Goal: Navigation & Orientation: Go to known website

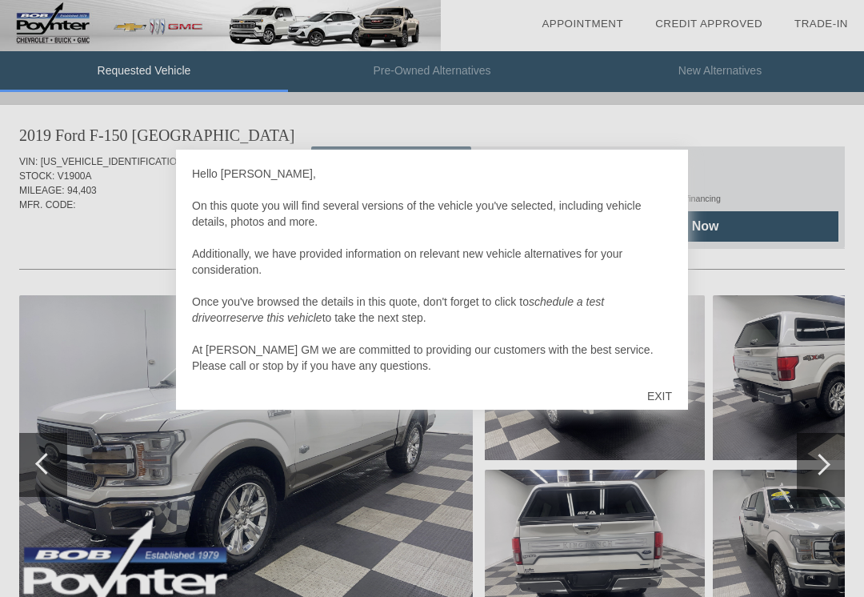
click at [676, 399] on div "EXIT" at bounding box center [660, 396] width 57 height 48
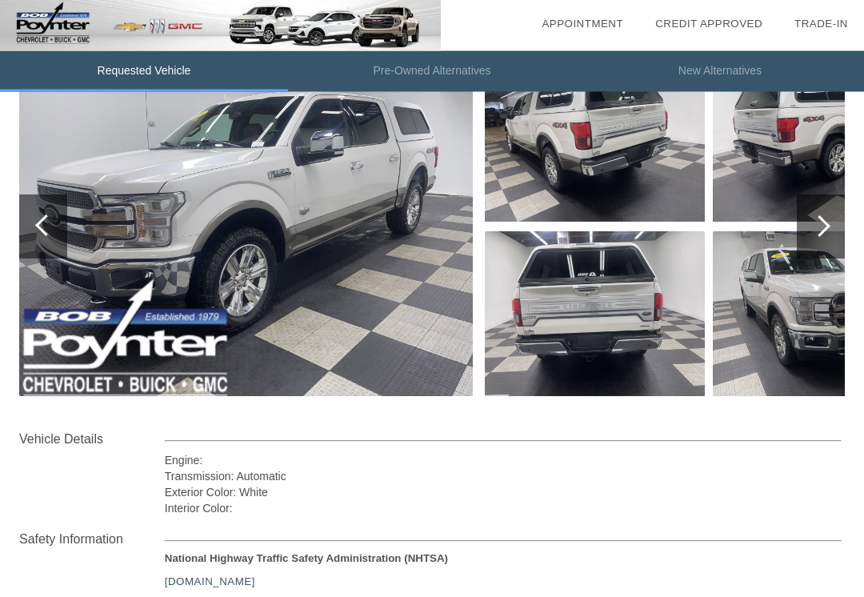
scroll to position [238, 0]
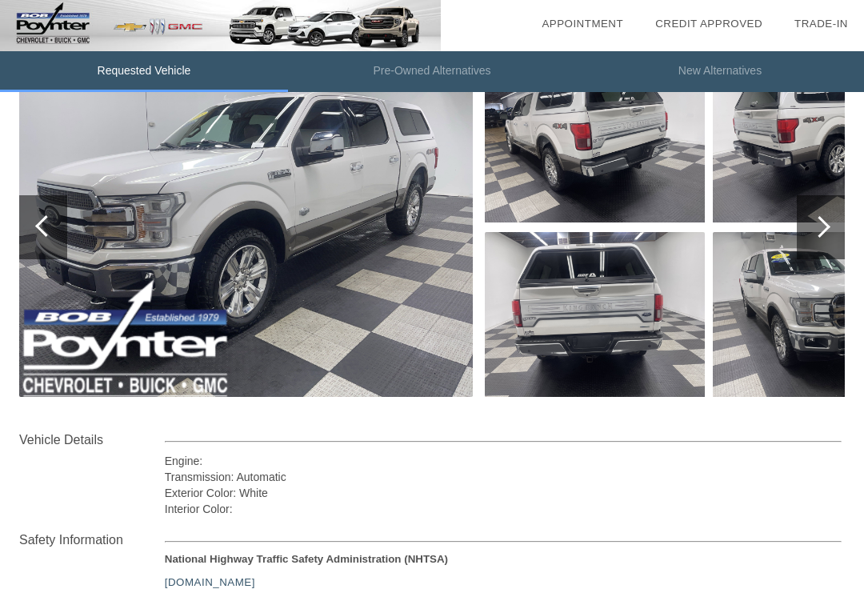
click at [756, 324] on img at bounding box center [823, 314] width 220 height 165
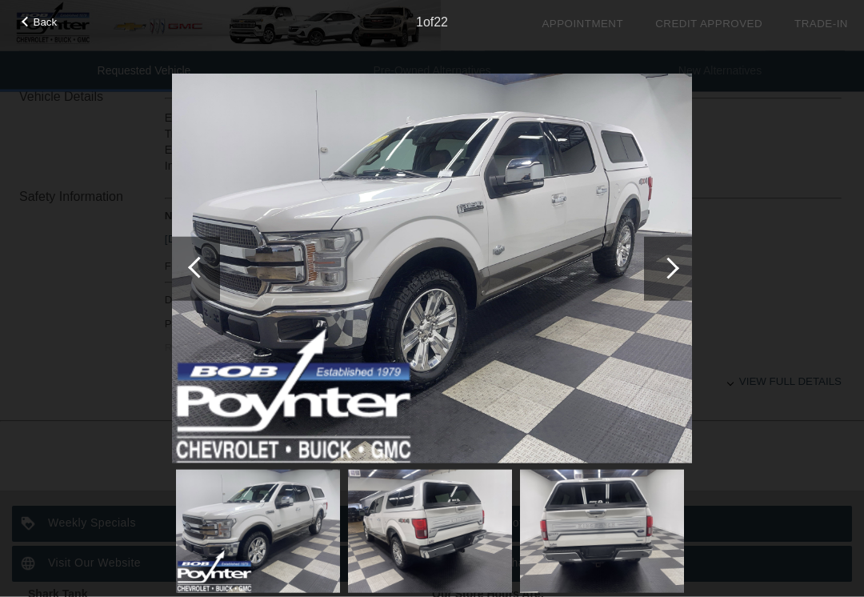
scroll to position [581, 0]
click at [677, 264] on div at bounding box center [668, 269] width 48 height 64
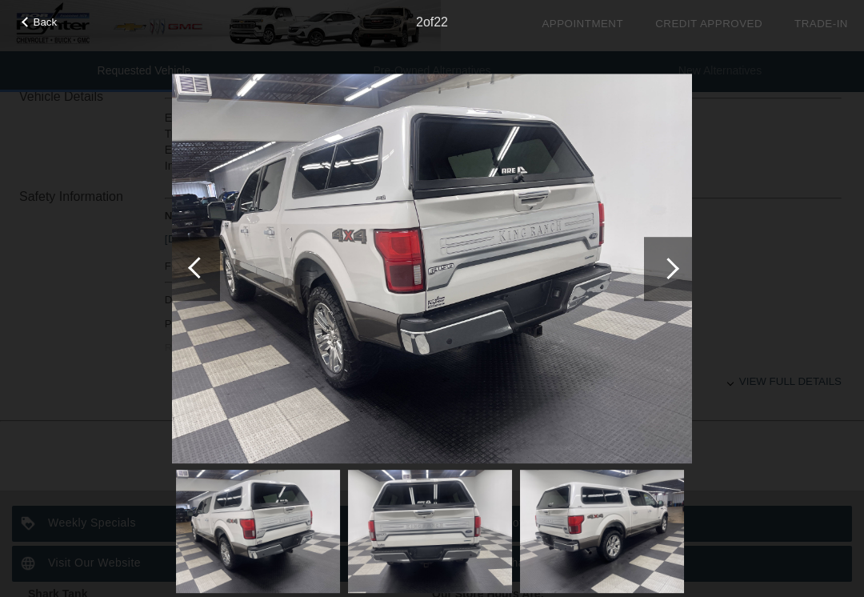
click at [675, 277] on div at bounding box center [668, 269] width 48 height 64
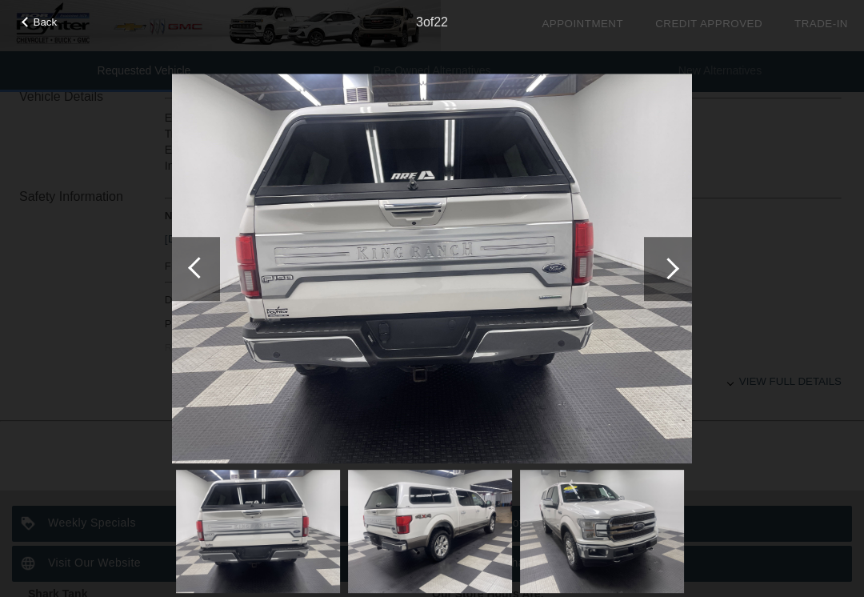
click at [680, 275] on div at bounding box center [668, 269] width 48 height 64
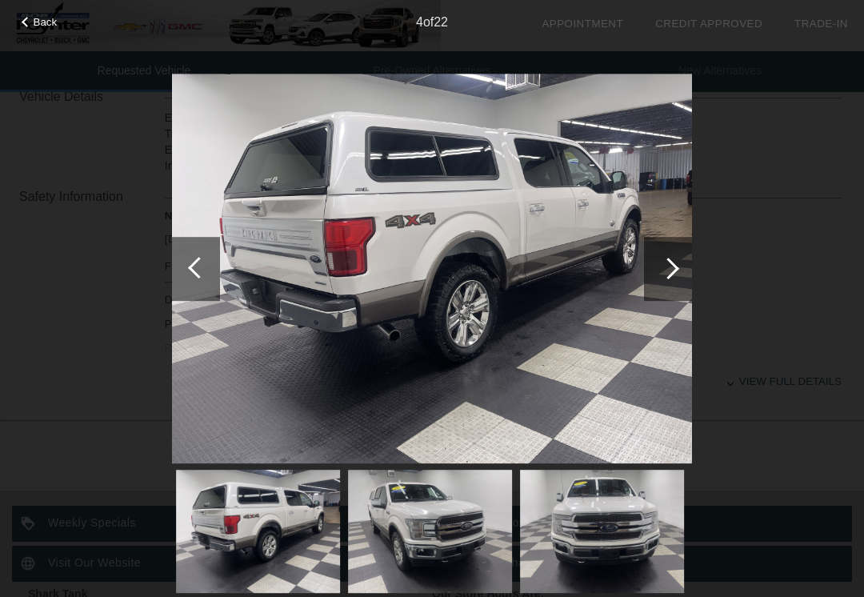
click at [675, 271] on div at bounding box center [669, 269] width 22 height 22
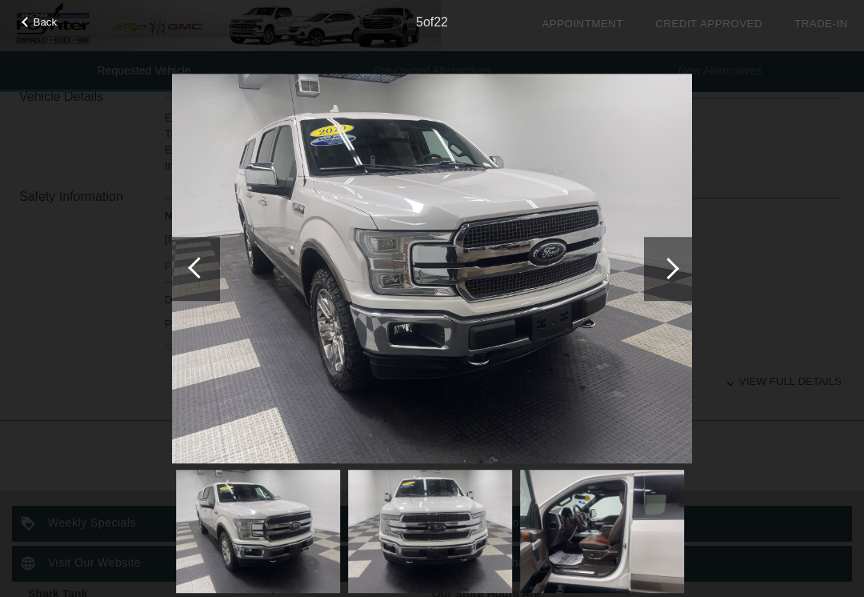
click at [675, 271] on div at bounding box center [669, 269] width 22 height 22
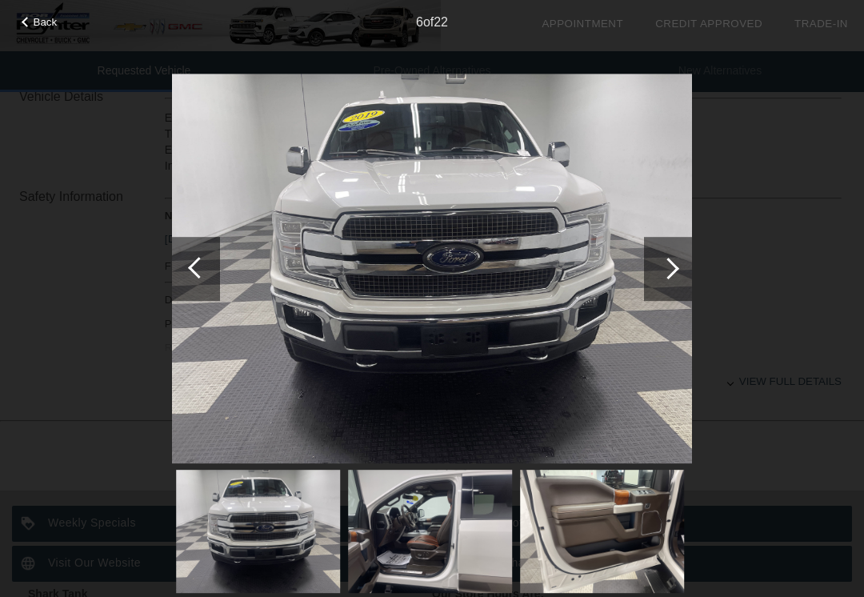
click at [682, 276] on div at bounding box center [668, 269] width 48 height 64
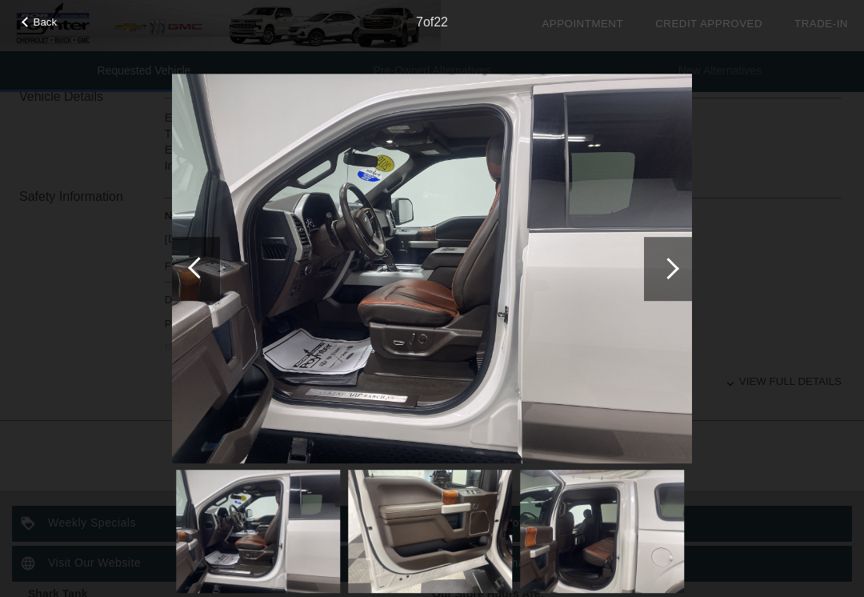
click at [676, 277] on div at bounding box center [668, 269] width 48 height 64
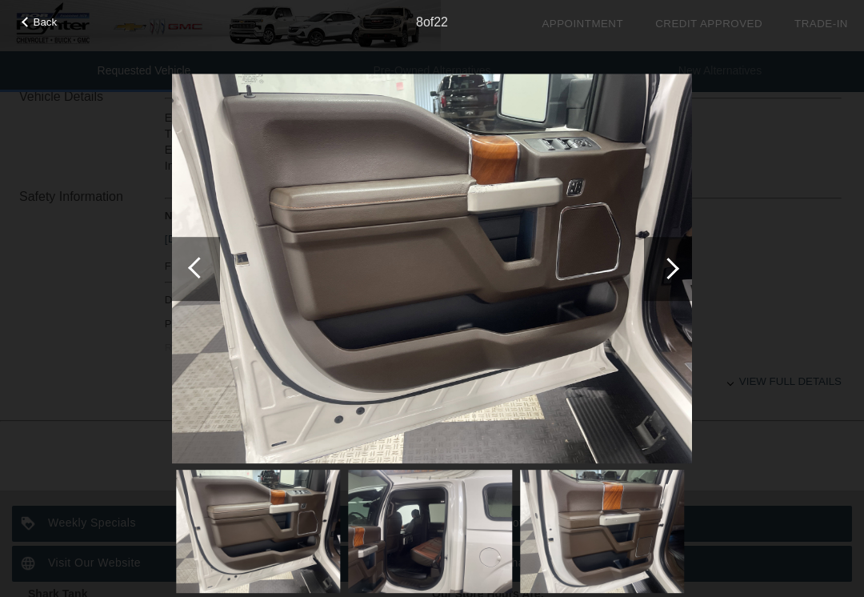
click at [668, 268] on div at bounding box center [669, 269] width 22 height 22
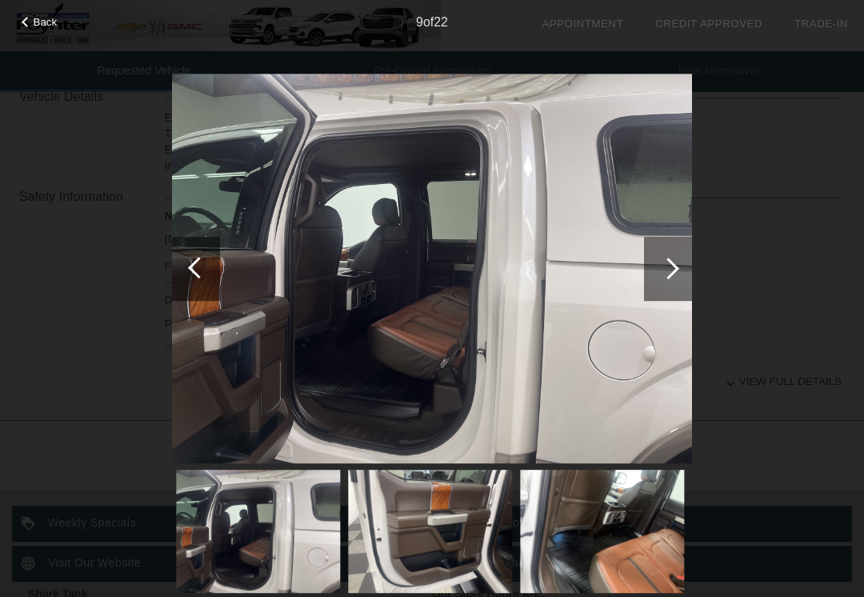
click at [657, 277] on div at bounding box center [668, 269] width 48 height 64
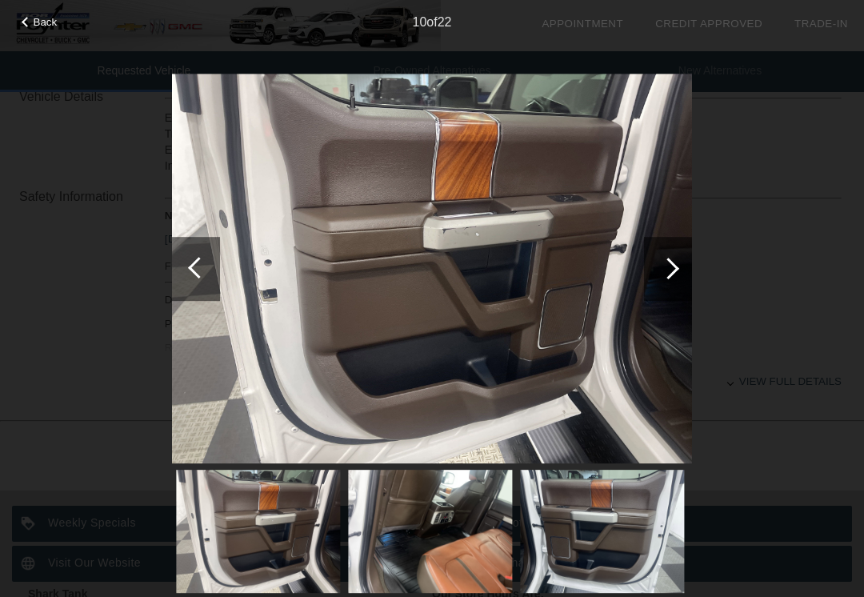
click at [683, 281] on div at bounding box center [668, 269] width 48 height 64
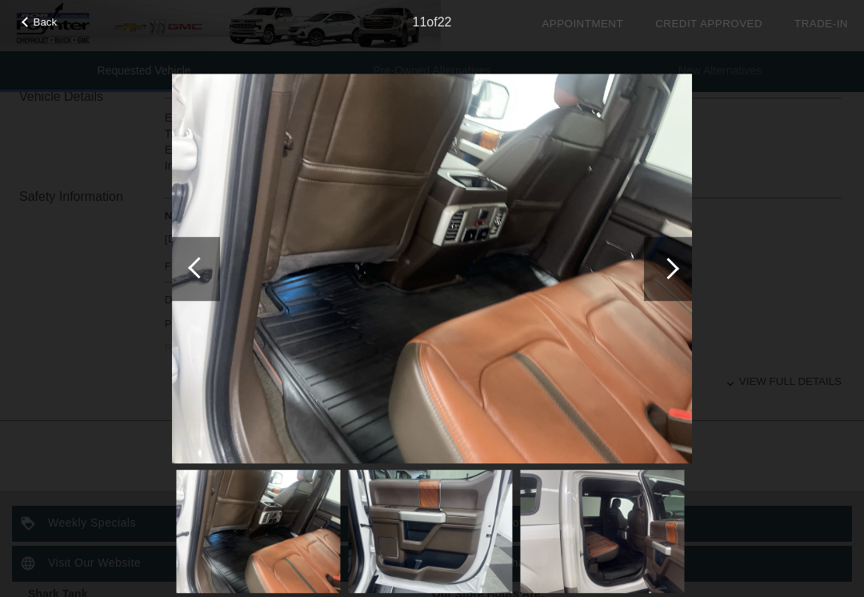
click at [684, 278] on div at bounding box center [668, 269] width 48 height 64
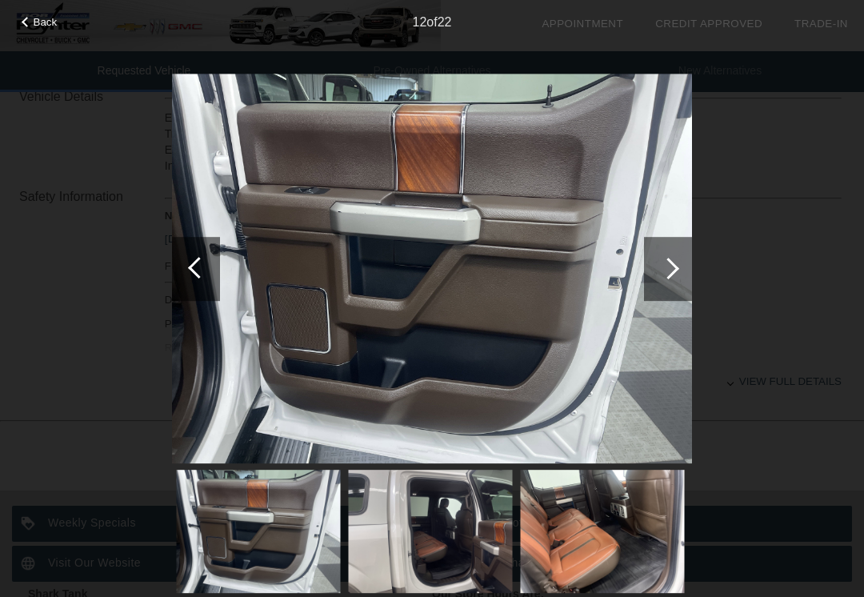
click at [682, 283] on div at bounding box center [668, 269] width 48 height 64
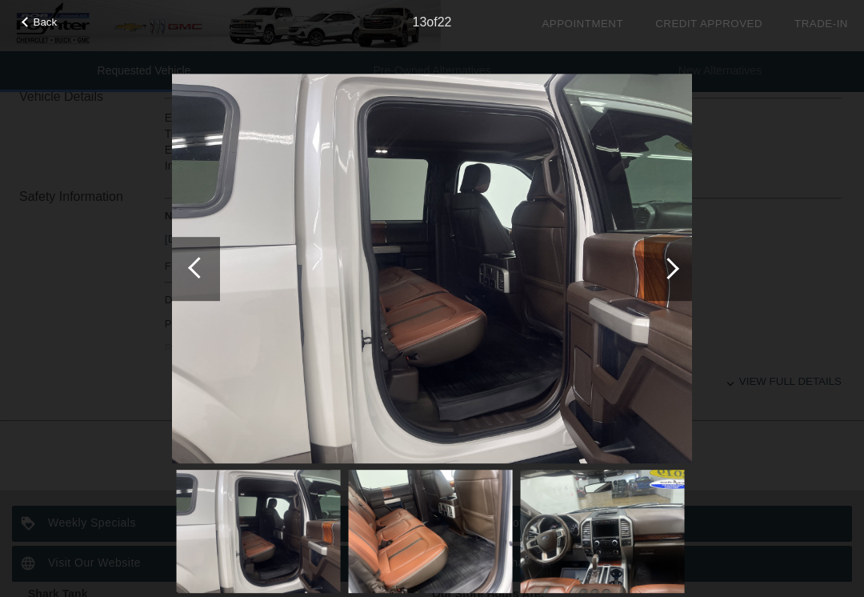
click at [680, 286] on div at bounding box center [668, 269] width 48 height 64
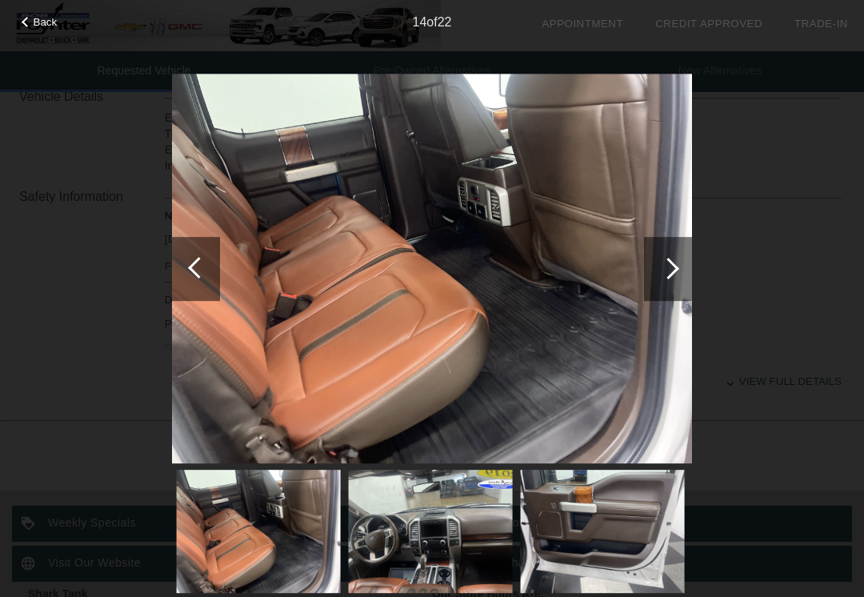
click at [686, 280] on div at bounding box center [668, 269] width 48 height 64
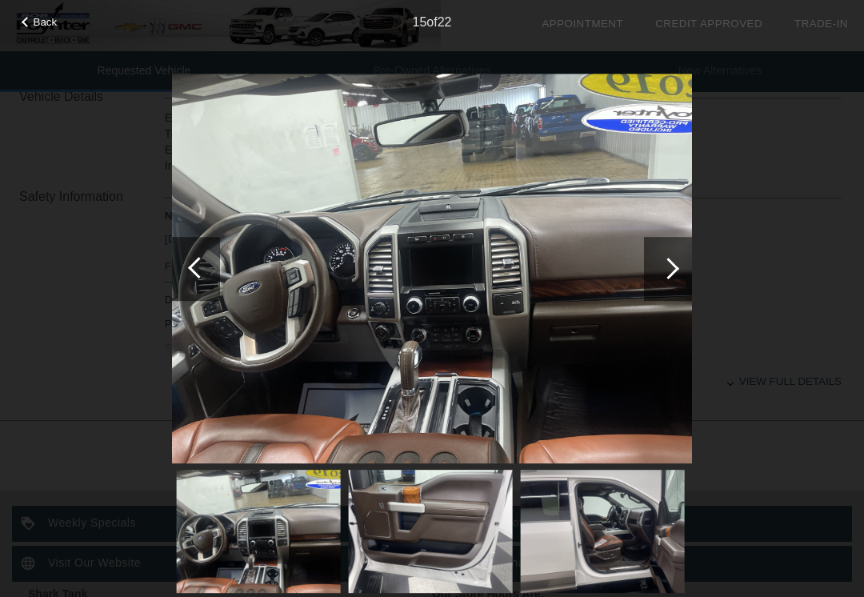
click at [681, 273] on div at bounding box center [668, 269] width 48 height 64
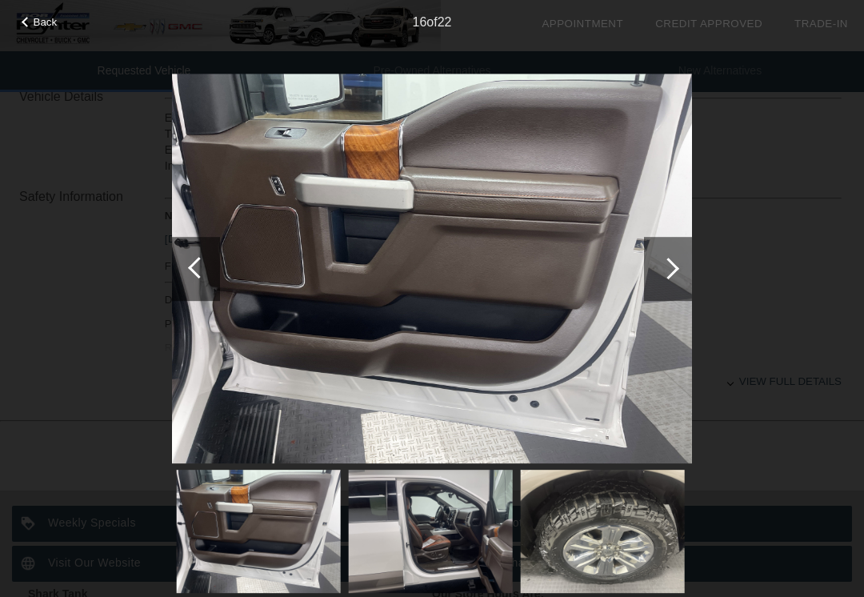
click at [690, 263] on div at bounding box center [668, 269] width 48 height 64
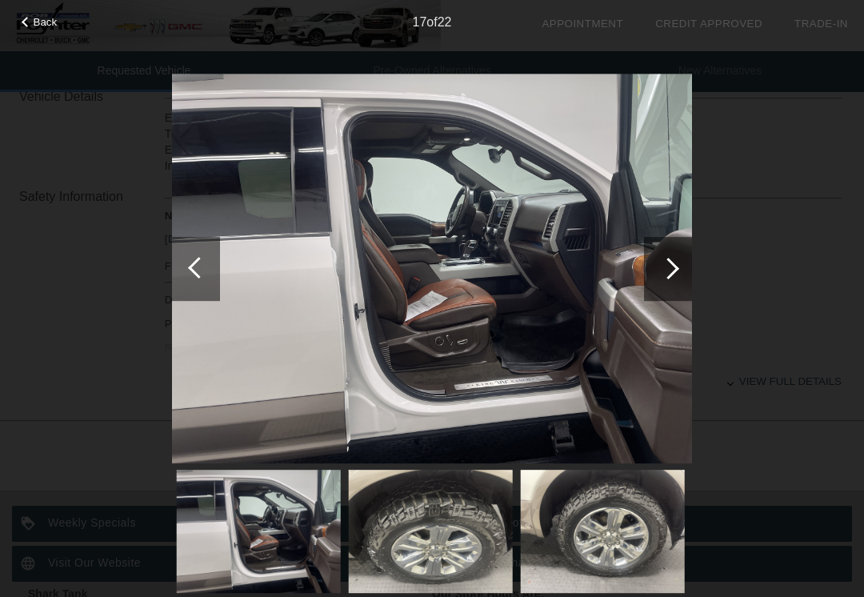
click at [676, 275] on div at bounding box center [668, 269] width 48 height 64
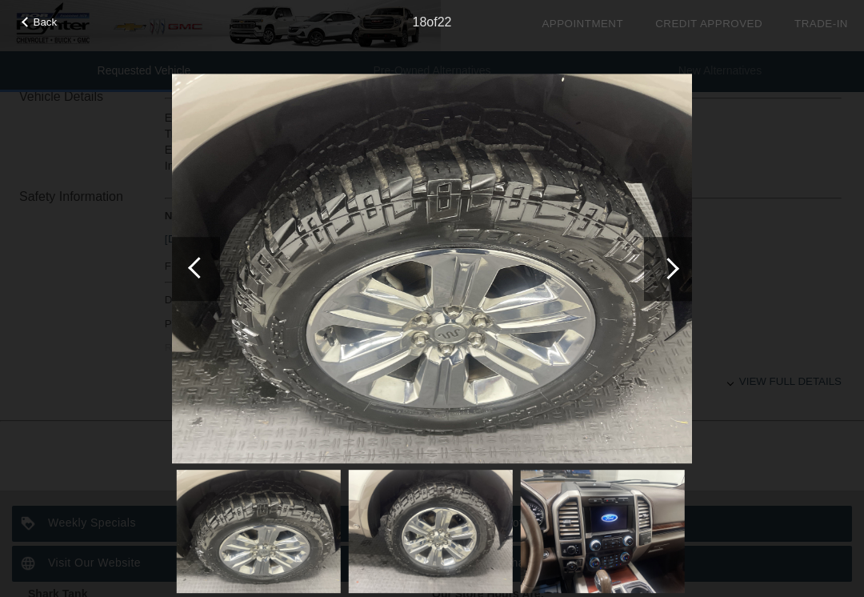
click at [672, 270] on div at bounding box center [669, 269] width 22 height 22
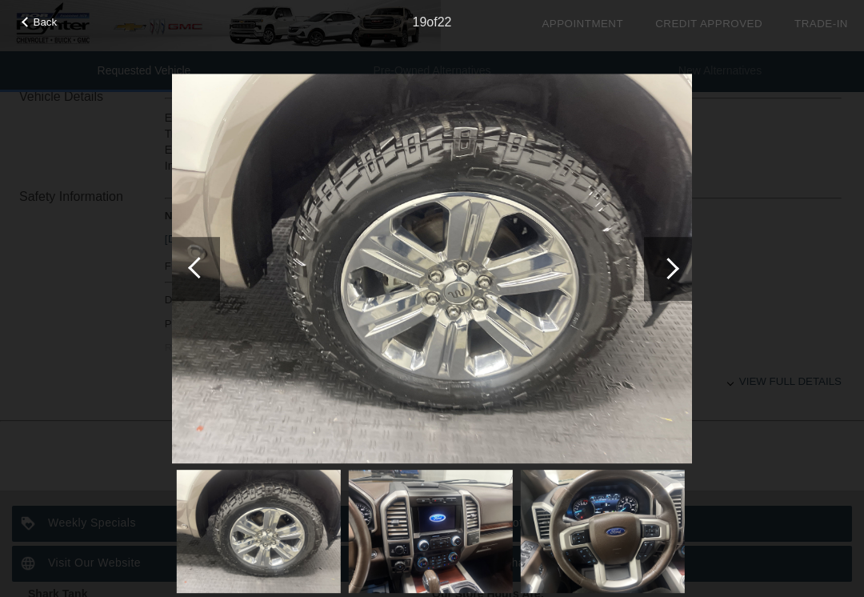
click at [674, 283] on div at bounding box center [668, 269] width 48 height 64
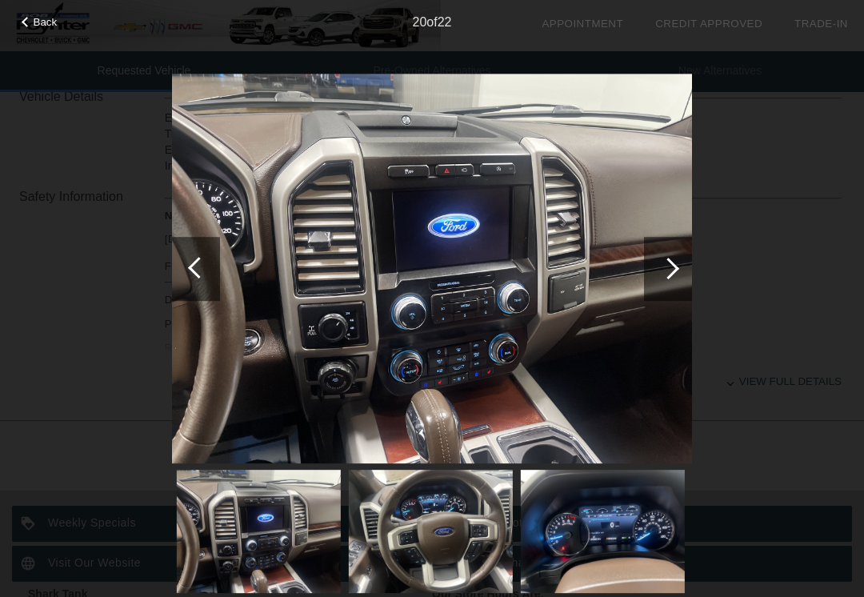
click at [686, 276] on div at bounding box center [668, 269] width 48 height 64
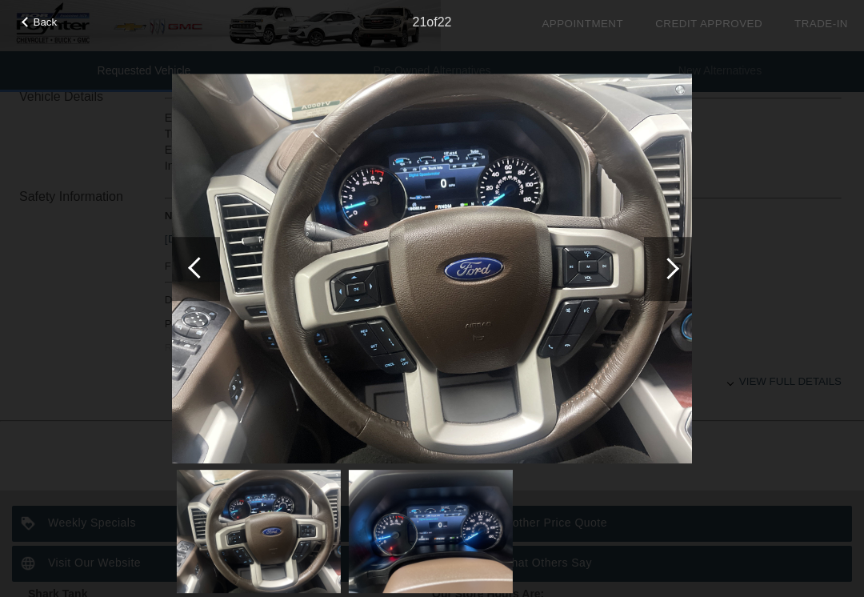
click at [682, 280] on div at bounding box center [668, 269] width 48 height 64
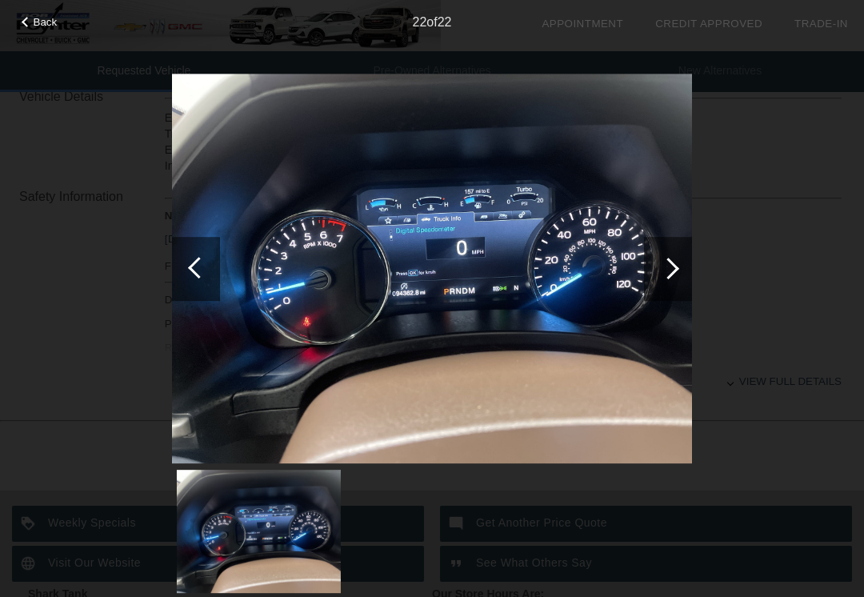
click at [688, 278] on div at bounding box center [668, 269] width 48 height 64
click at [669, 277] on div at bounding box center [669, 269] width 22 height 22
click at [679, 281] on div at bounding box center [668, 269] width 48 height 64
click at [676, 267] on div at bounding box center [669, 269] width 22 height 22
click at [680, 283] on div at bounding box center [668, 269] width 48 height 64
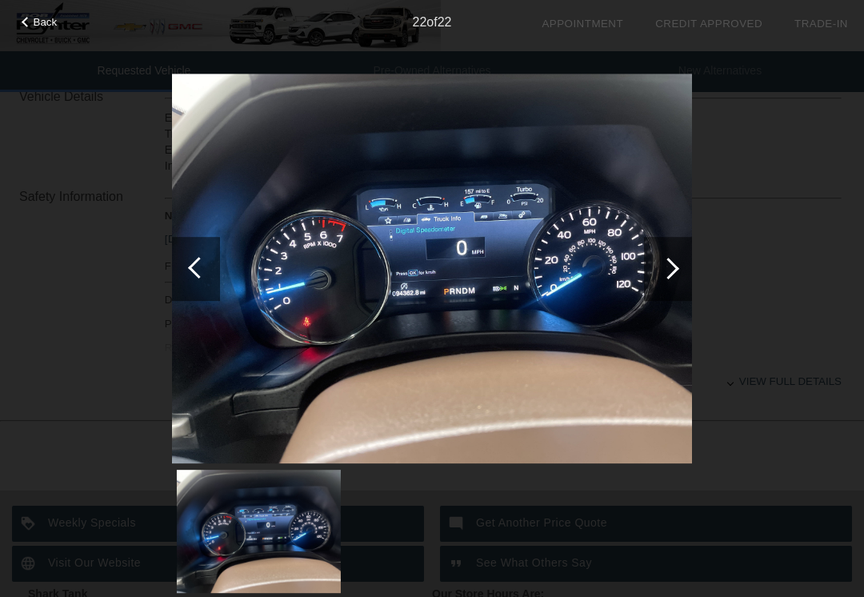
click at [680, 276] on div at bounding box center [668, 269] width 48 height 64
click at [676, 271] on div at bounding box center [669, 269] width 22 height 22
click at [665, 267] on div at bounding box center [669, 269] width 22 height 22
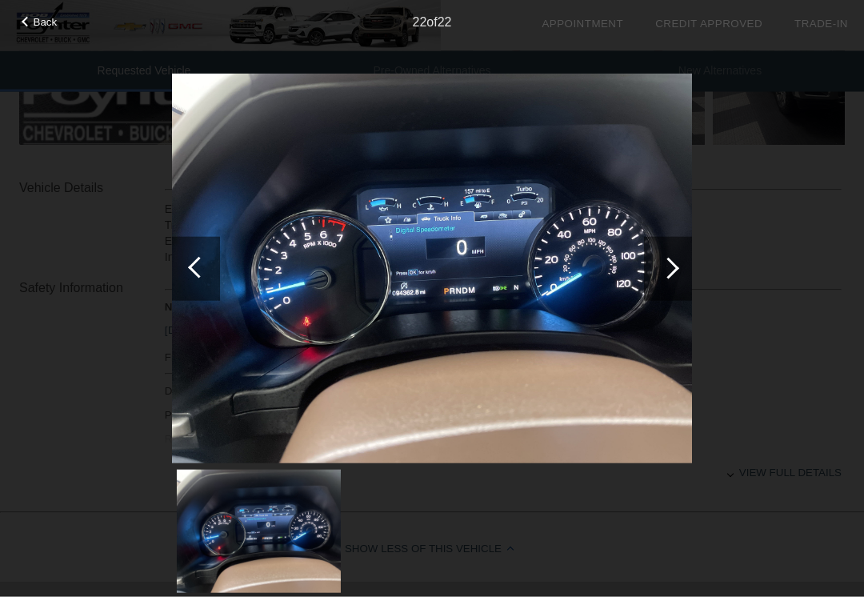
scroll to position [485, 0]
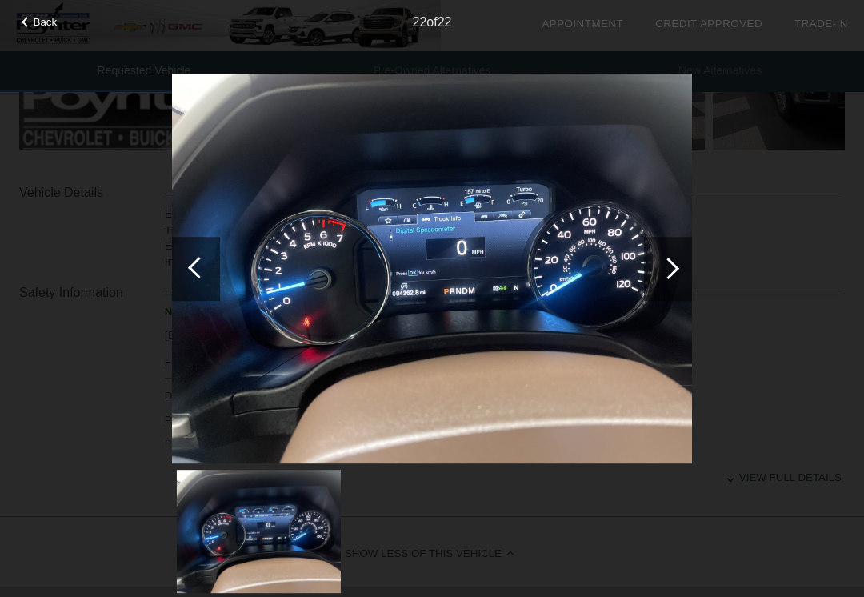
click at [677, 272] on div at bounding box center [668, 269] width 48 height 64
click at [207, 282] on div at bounding box center [196, 269] width 48 height 64
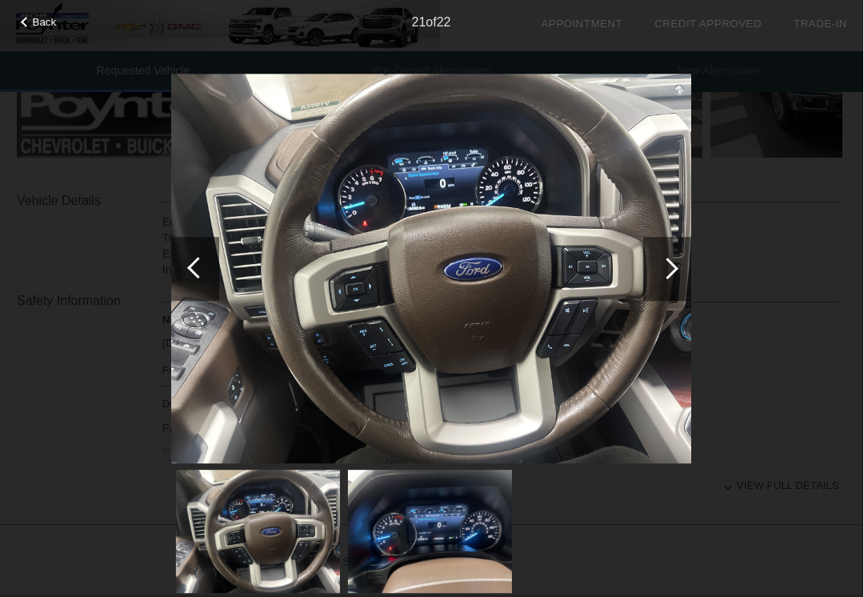
scroll to position [476, 2]
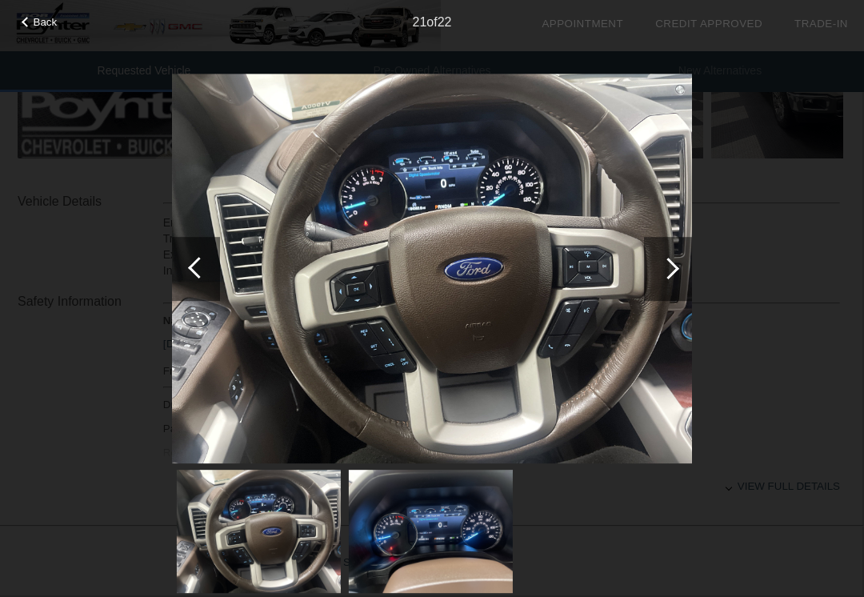
click at [42, 18] on span "Back" at bounding box center [46, 22] width 24 height 12
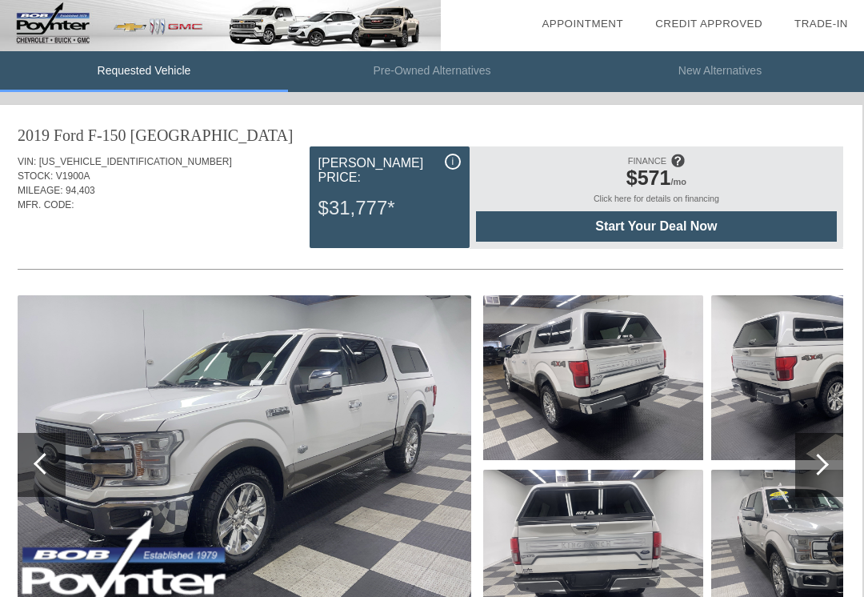
scroll to position [0, 0]
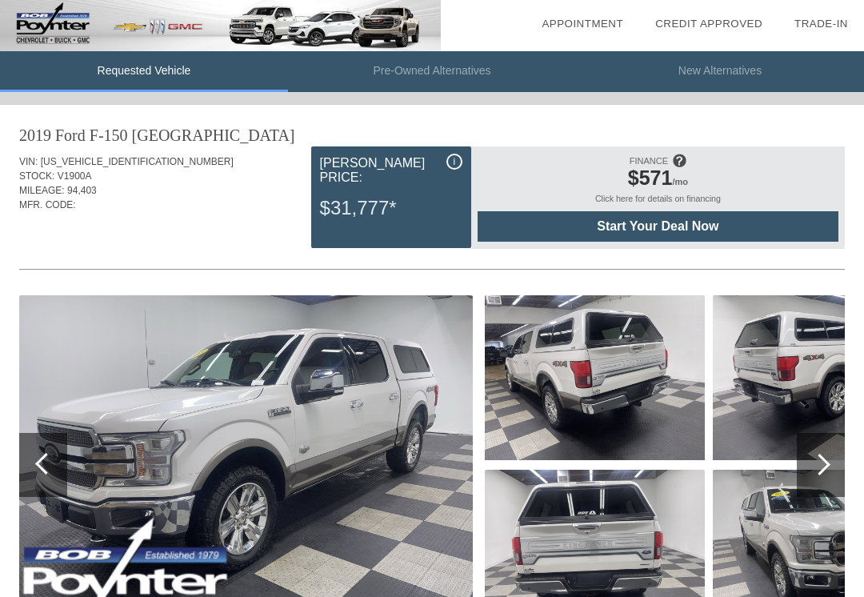
click at [584, 382] on img at bounding box center [595, 377] width 220 height 165
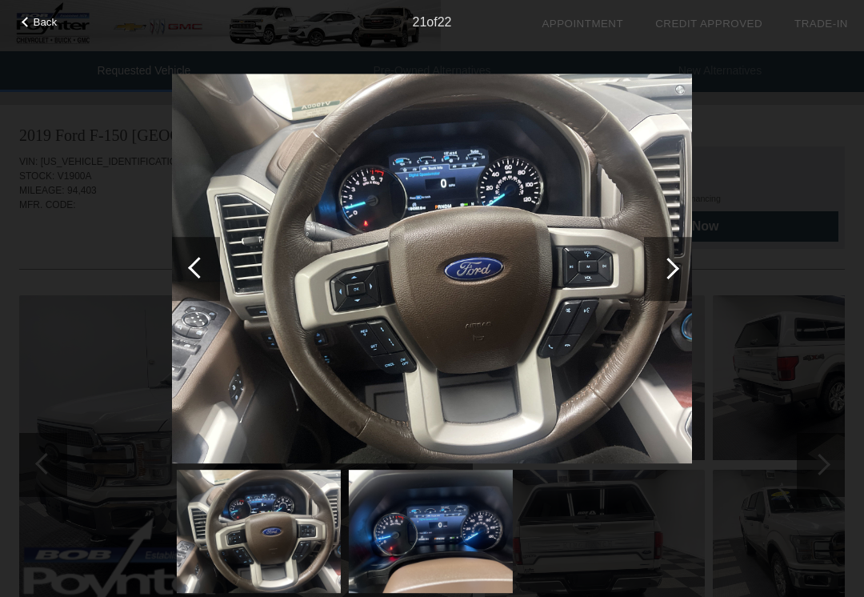
click at [486, 549] on img at bounding box center [431, 531] width 164 height 123
click at [281, 544] on img at bounding box center [259, 531] width 164 height 123
click at [447, 522] on img at bounding box center [431, 531] width 164 height 123
click at [476, 548] on img at bounding box center [431, 531] width 164 height 123
click at [460, 542] on img at bounding box center [431, 531] width 164 height 123
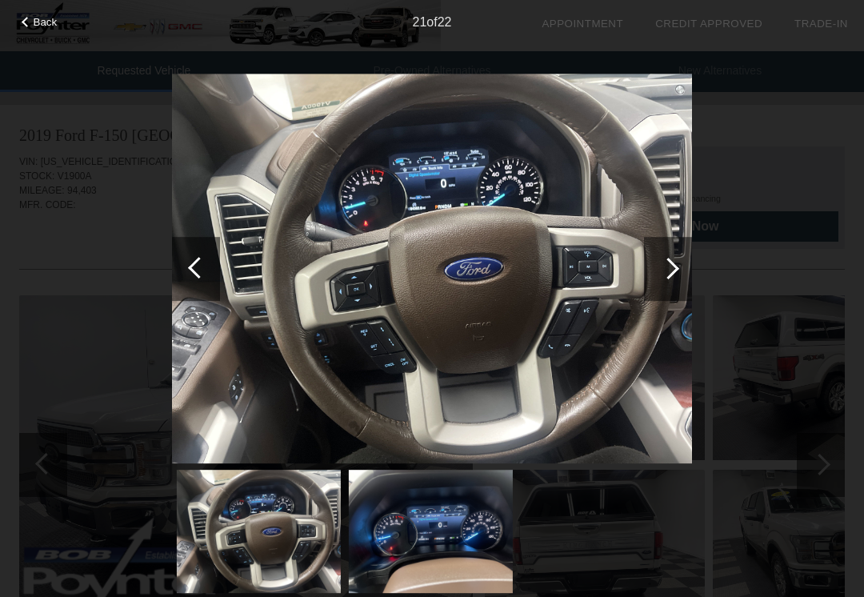
click at [448, 516] on img at bounding box center [431, 531] width 164 height 123
click at [32, 24] on div "Back" at bounding box center [40, 20] width 80 height 8
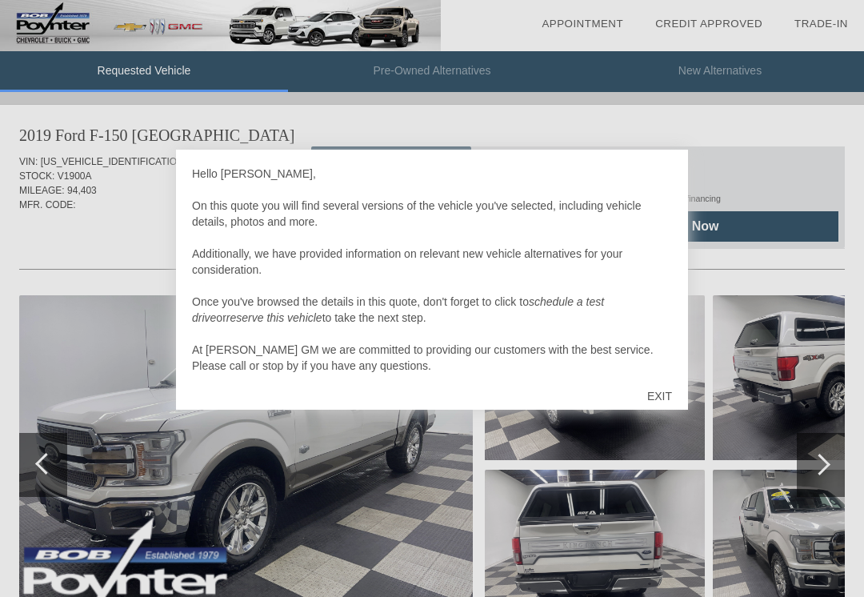
click at [662, 387] on div "EXIT" at bounding box center [660, 396] width 57 height 48
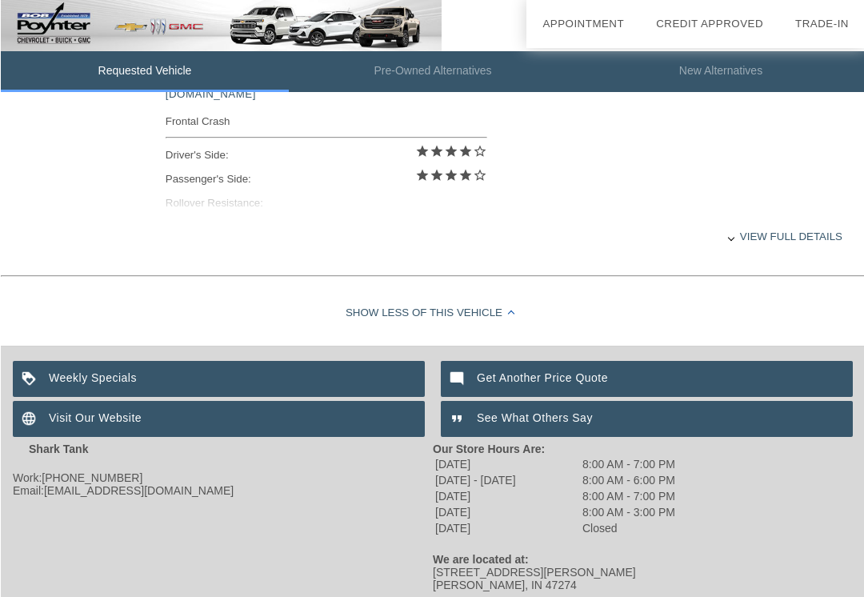
scroll to position [774, 0]
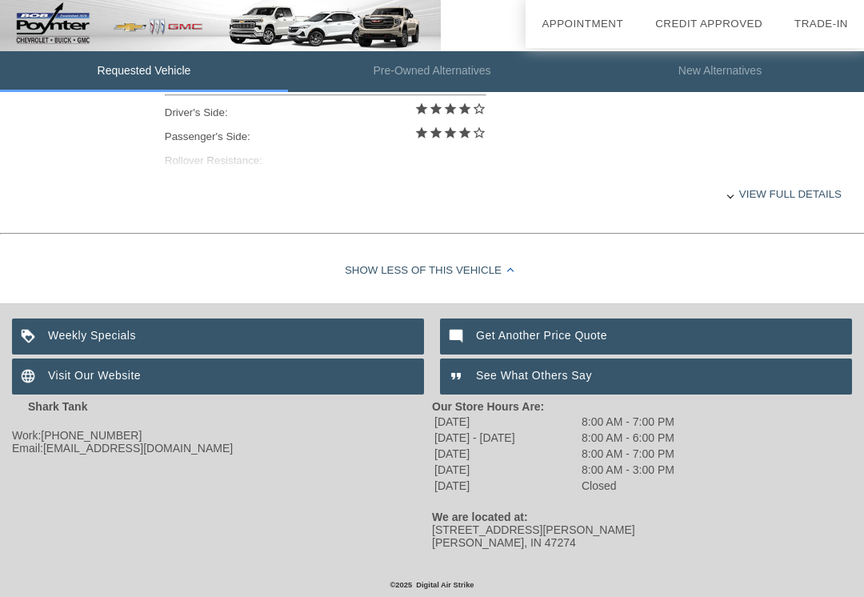
click at [338, 379] on div "Visit Our Website" at bounding box center [218, 377] width 412 height 36
